Goal: Task Accomplishment & Management: Use online tool/utility

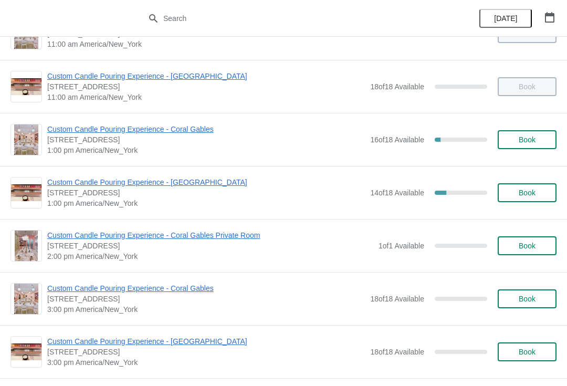
scroll to position [153, 0]
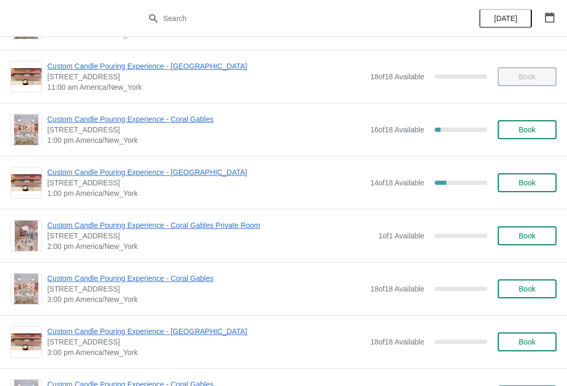
click at [376, 258] on div "Custom Candle Pouring Experience - Coral Gables Private Room [STREET_ADDRESS] 2…" at bounding box center [283, 235] width 567 height 53
click at [149, 168] on span "Custom Candle Pouring Experience - [GEOGRAPHIC_DATA]" at bounding box center [205, 172] width 317 height 10
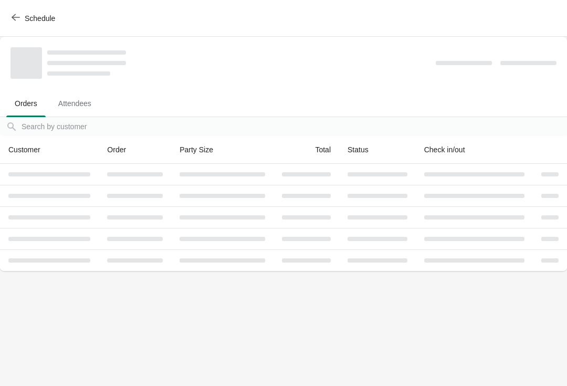
scroll to position [0, 0]
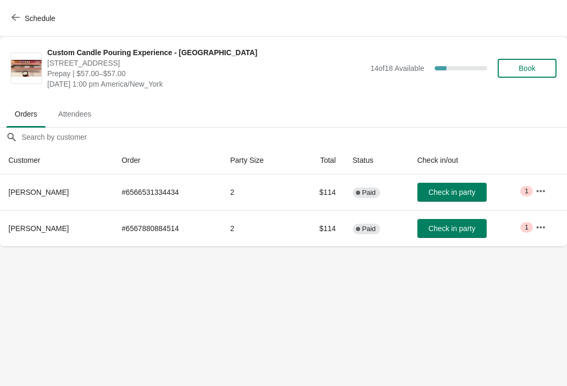
click at [533, 62] on button "Book" at bounding box center [526, 68] width 59 height 19
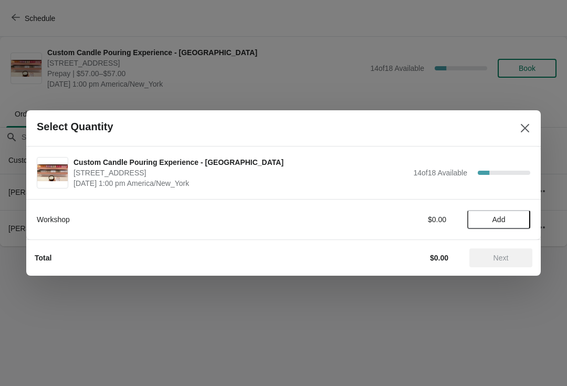
click at [514, 213] on button "Add" at bounding box center [498, 219] width 63 height 19
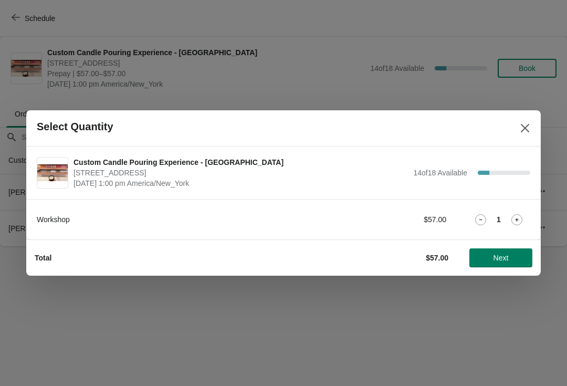
click at [516, 214] on icon at bounding box center [516, 219] width 11 height 11
click at [515, 216] on icon at bounding box center [516, 219] width 11 height 11
click at [498, 256] on span "Next" at bounding box center [500, 257] width 15 height 8
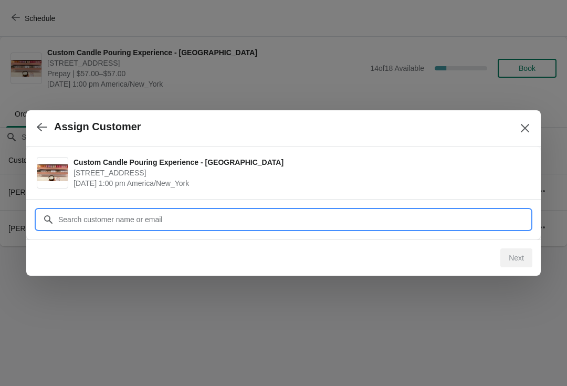
click at [132, 214] on input "Customer" at bounding box center [294, 219] width 472 height 19
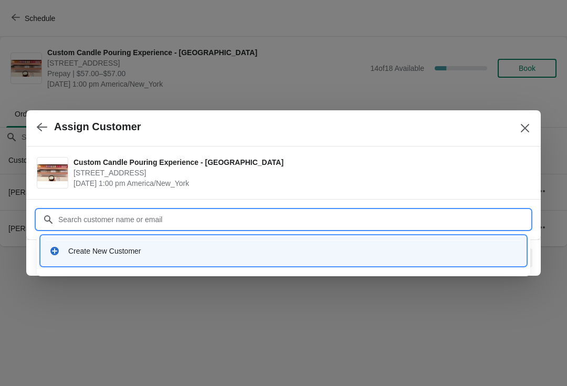
click at [89, 241] on div "Create New Customer" at bounding box center [283, 251] width 476 height 22
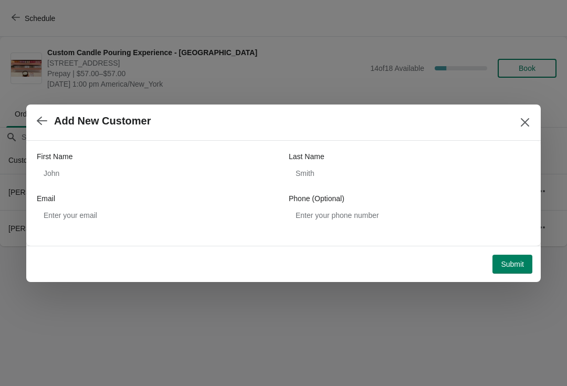
click at [48, 120] on button "button" at bounding box center [42, 121] width 19 height 20
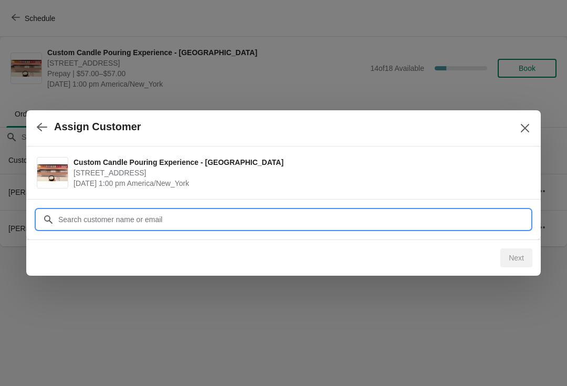
click at [114, 220] on input "Customer" at bounding box center [294, 219] width 472 height 19
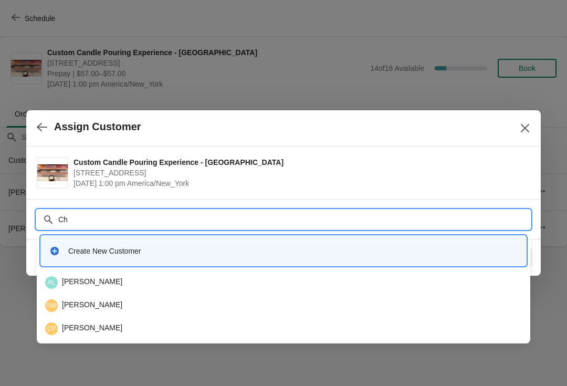
type input "C"
type input "[PERSON_NAME]"
click at [121, 254] on div "Create New Customer" at bounding box center [292, 250] width 449 height 10
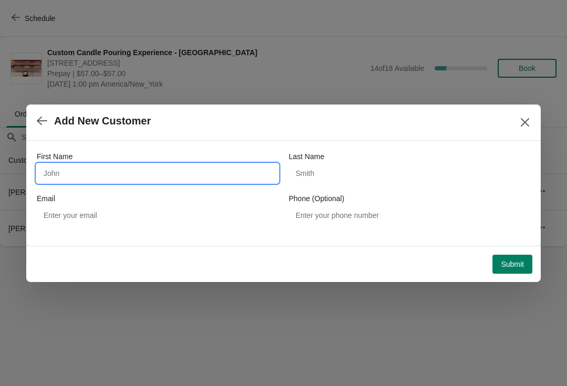
click at [49, 179] on input "First Name" at bounding box center [157, 173] width 241 height 19
type input "Chai"
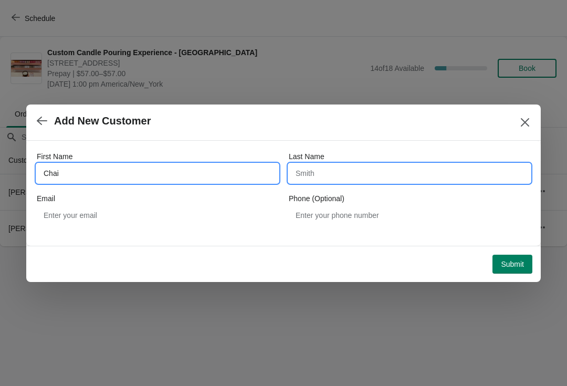
click at [315, 178] on input "Last Name" at bounding box center [409, 173] width 241 height 19
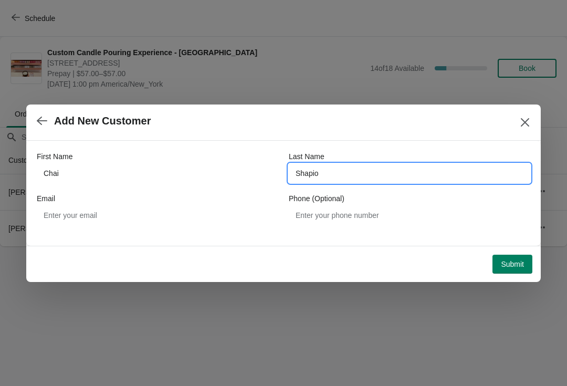
type input "Shapio"
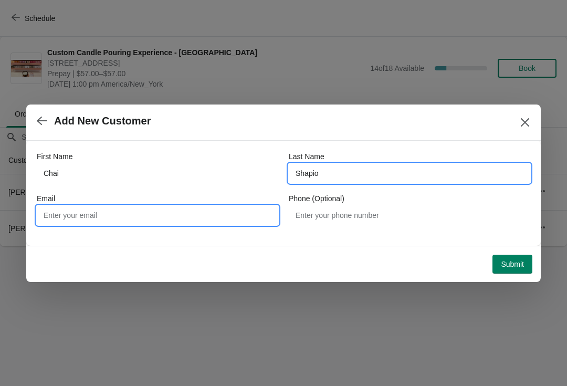
click at [55, 223] on input "Email" at bounding box center [157, 215] width 241 height 19
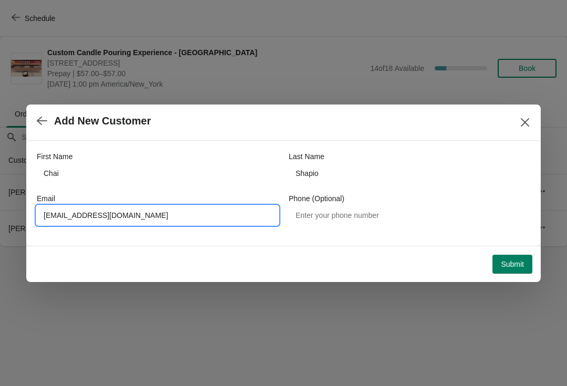
type input "[EMAIL_ADDRESS][DOMAIN_NAME]"
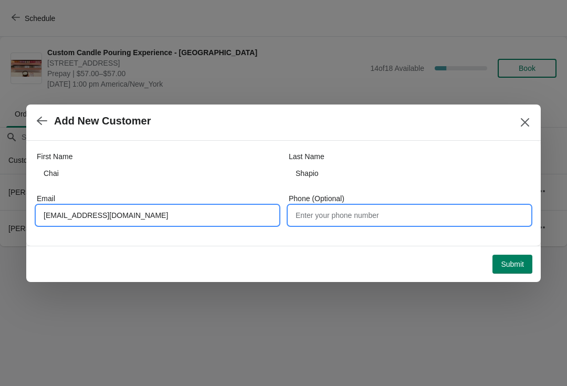
click at [306, 212] on input "Phone (Optional)" at bounding box center [409, 215] width 241 height 19
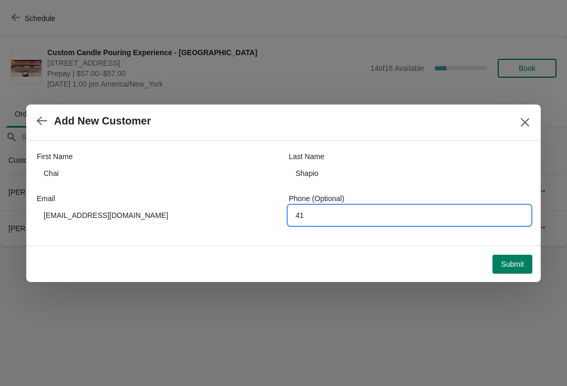
type input "4"
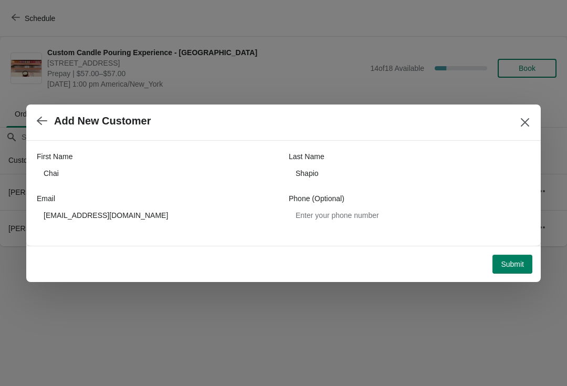
click at [507, 261] on span "Submit" at bounding box center [511, 264] width 23 height 8
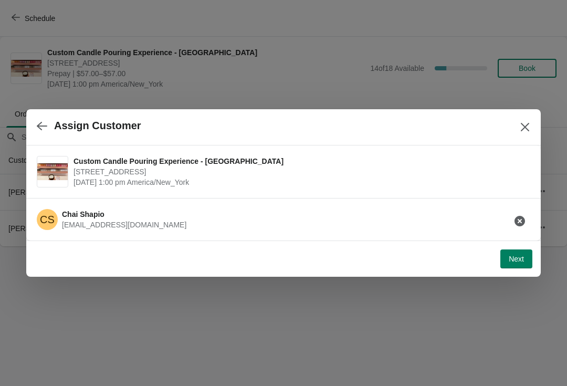
click at [512, 264] on button "Next" at bounding box center [516, 258] width 32 height 19
select select "Friend"
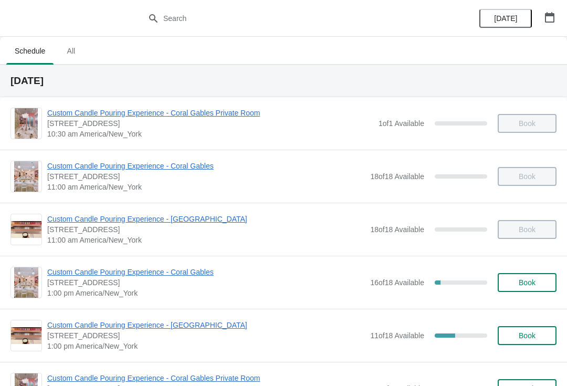
click at [432, 158] on div "Custom Candle Pouring Experience - Coral Gables 154 Giralda Avenue, Coral Gable…" at bounding box center [283, 175] width 567 height 53
click at [338, 132] on span "10:30 am America/New_York" at bounding box center [210, 134] width 326 height 10
click at [197, 329] on span "Custom Candle Pouring Experience - [GEOGRAPHIC_DATA]" at bounding box center [205, 324] width 317 height 10
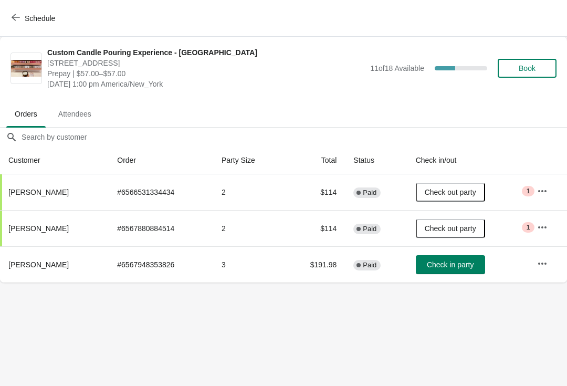
click at [444, 265] on span "Check in party" at bounding box center [449, 264] width 47 height 8
